Goal: Find contact information: Find contact information

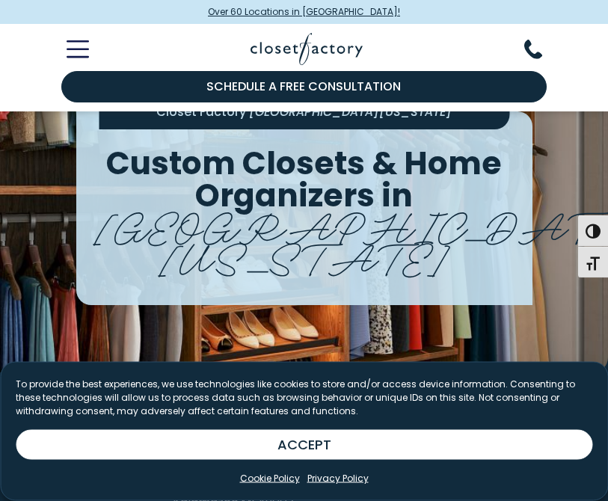
scroll to position [51, 0]
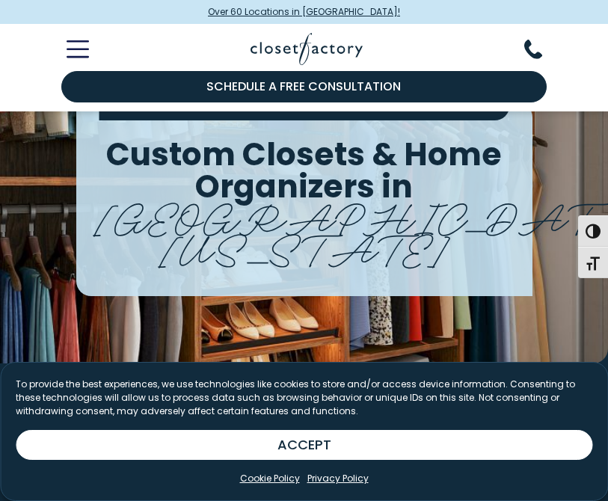
click at [370, 460] on button "ACCEPT" at bounding box center [304, 445] width 576 height 30
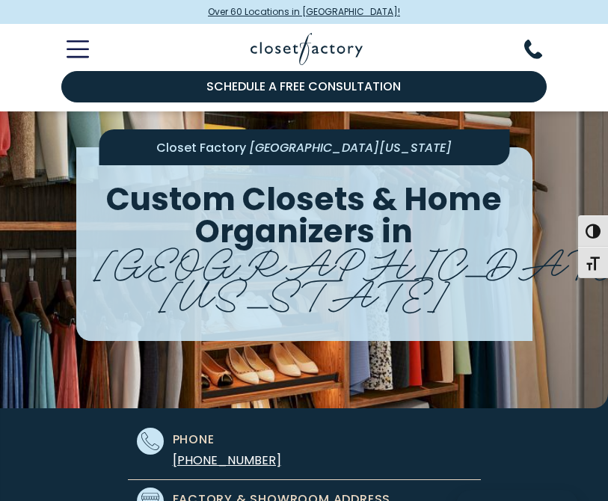
scroll to position [0, 0]
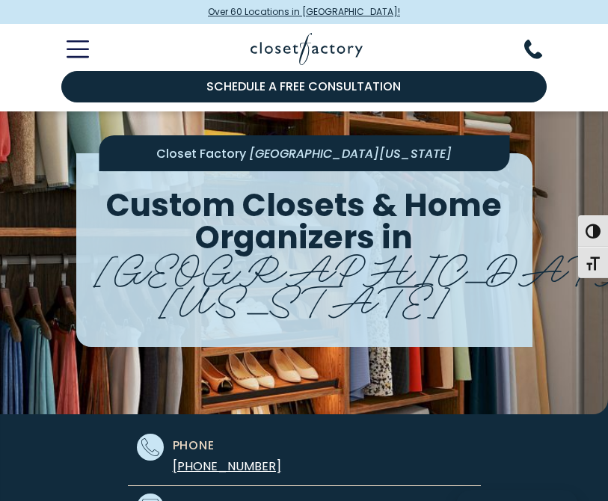
click at [63, 43] on button "Toggle Mobile Menu" at bounding box center [69, 49] width 40 height 18
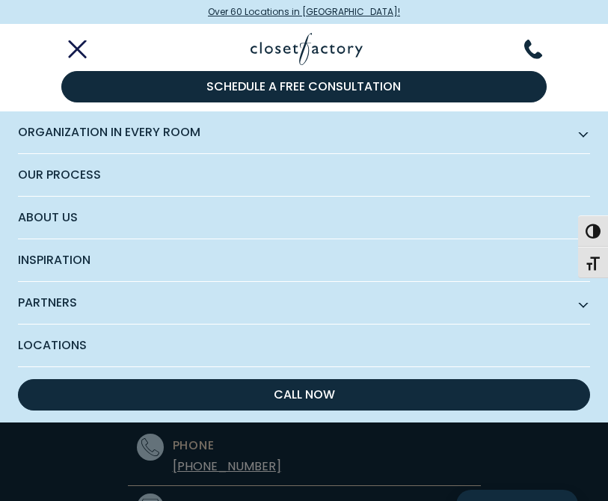
click at [158, 350] on span "Locations" at bounding box center [304, 345] width 572 height 42
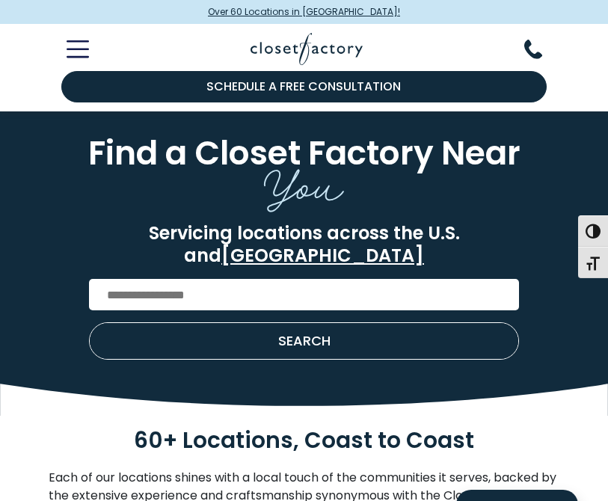
click at [260, 279] on input "Enter Postal Code" at bounding box center [304, 294] width 430 height 31
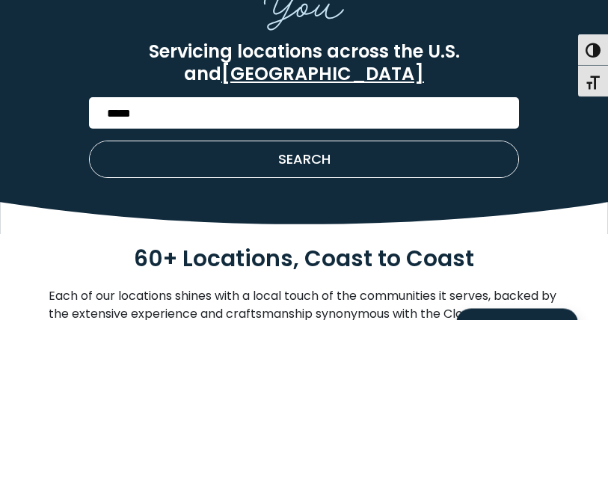
type input "*****"
click at [333, 323] on button "SEARCH" at bounding box center [304, 341] width 428 height 36
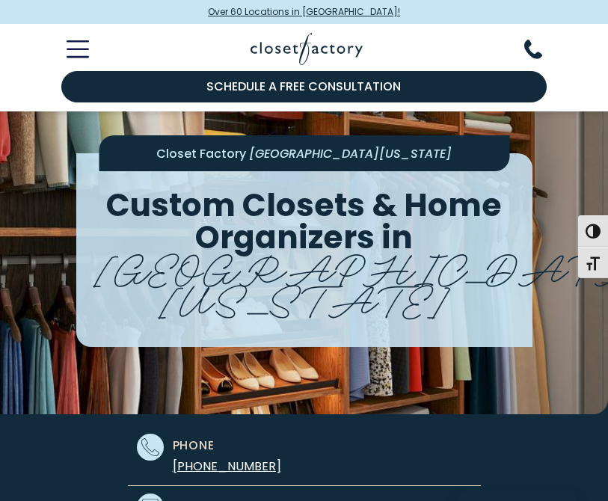
click at [77, 48] on icon "Toggle Mobile Menu" at bounding box center [78, 48] width 22 height 17
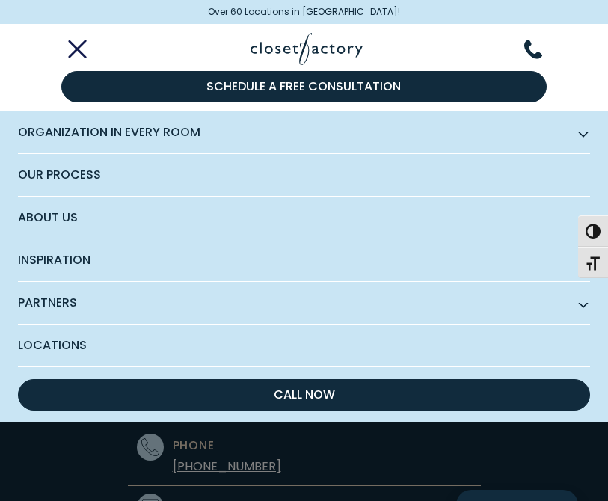
click at [277, 131] on span "Organization in Every Room" at bounding box center [304, 132] width 572 height 43
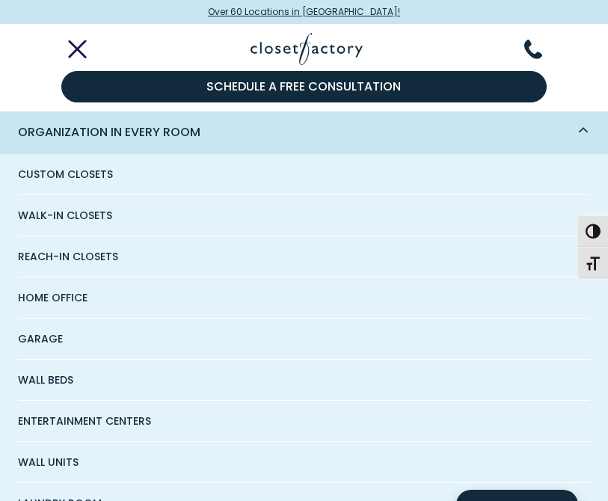
click at [244, 330] on link "Garage" at bounding box center [304, 338] width 572 height 41
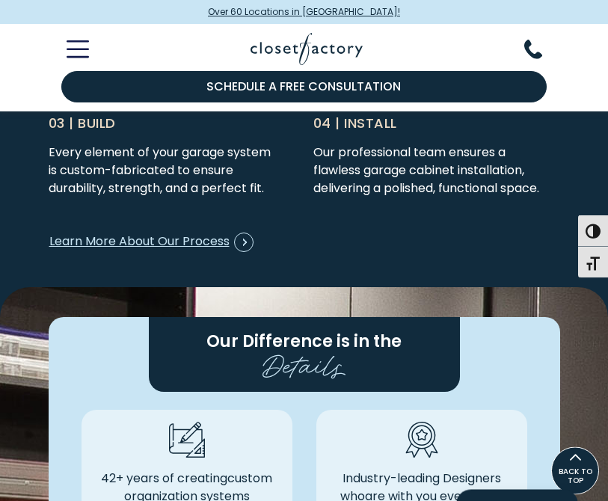
scroll to position [3751, 0]
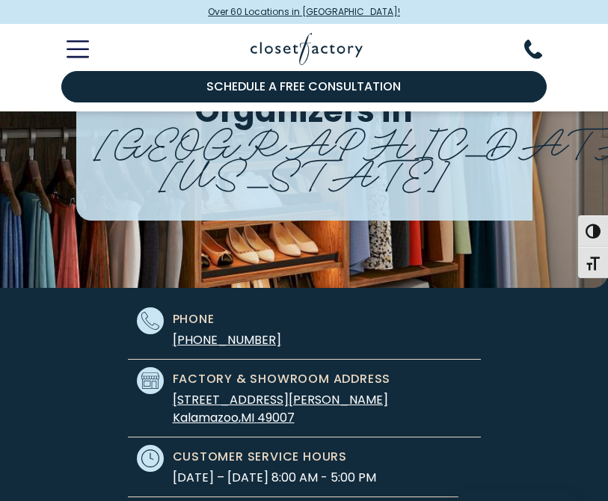
scroll to position [166, 0]
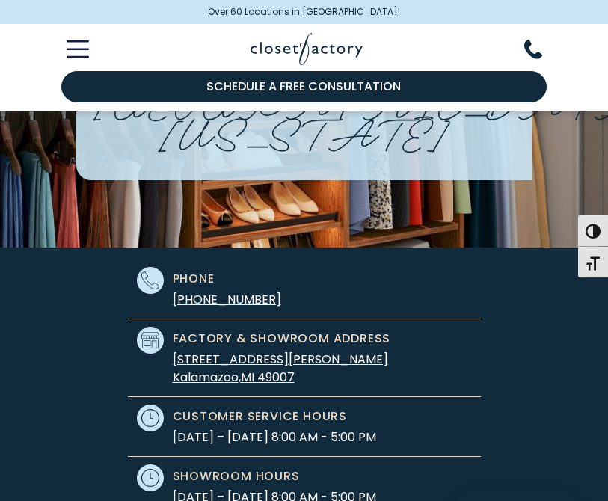
click at [236, 299] on span "[PHONE_NUMBER]" at bounding box center [227, 300] width 108 height 17
